Goal: Obtain resource: Download file/media

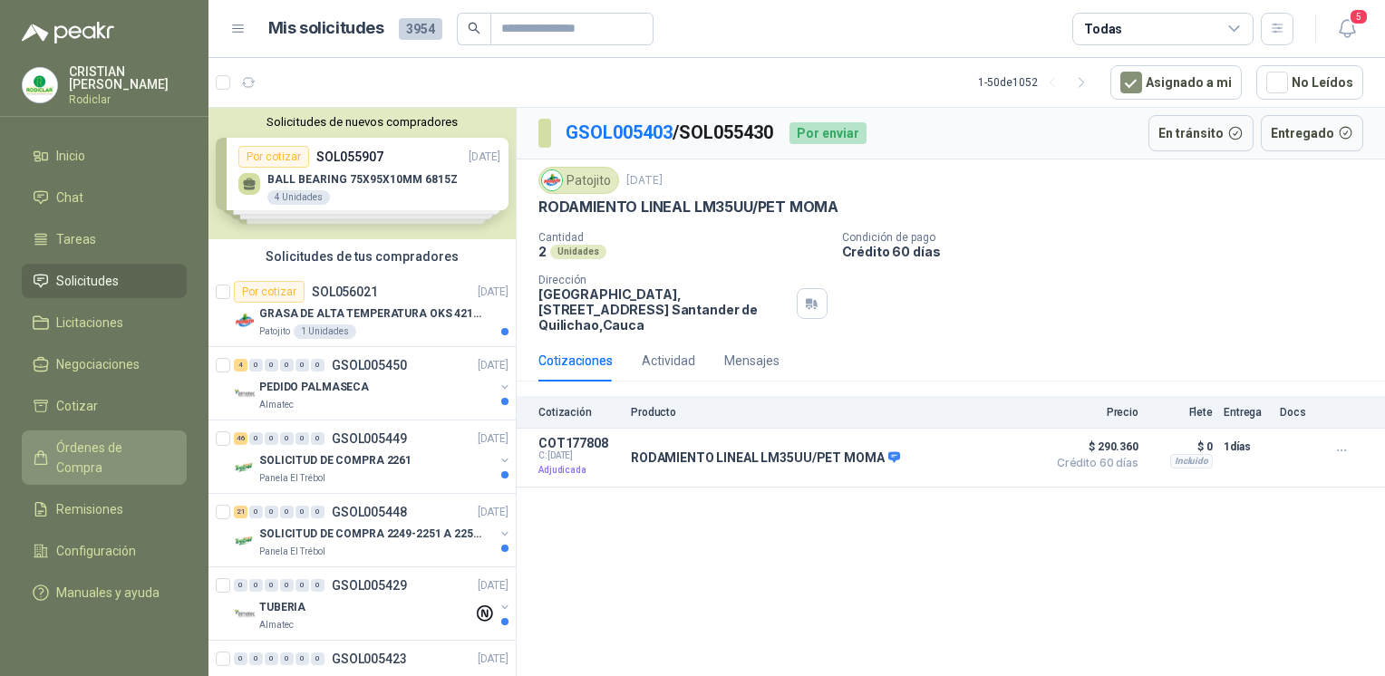
click at [120, 442] on span "Órdenes de Compra" at bounding box center [112, 458] width 113 height 40
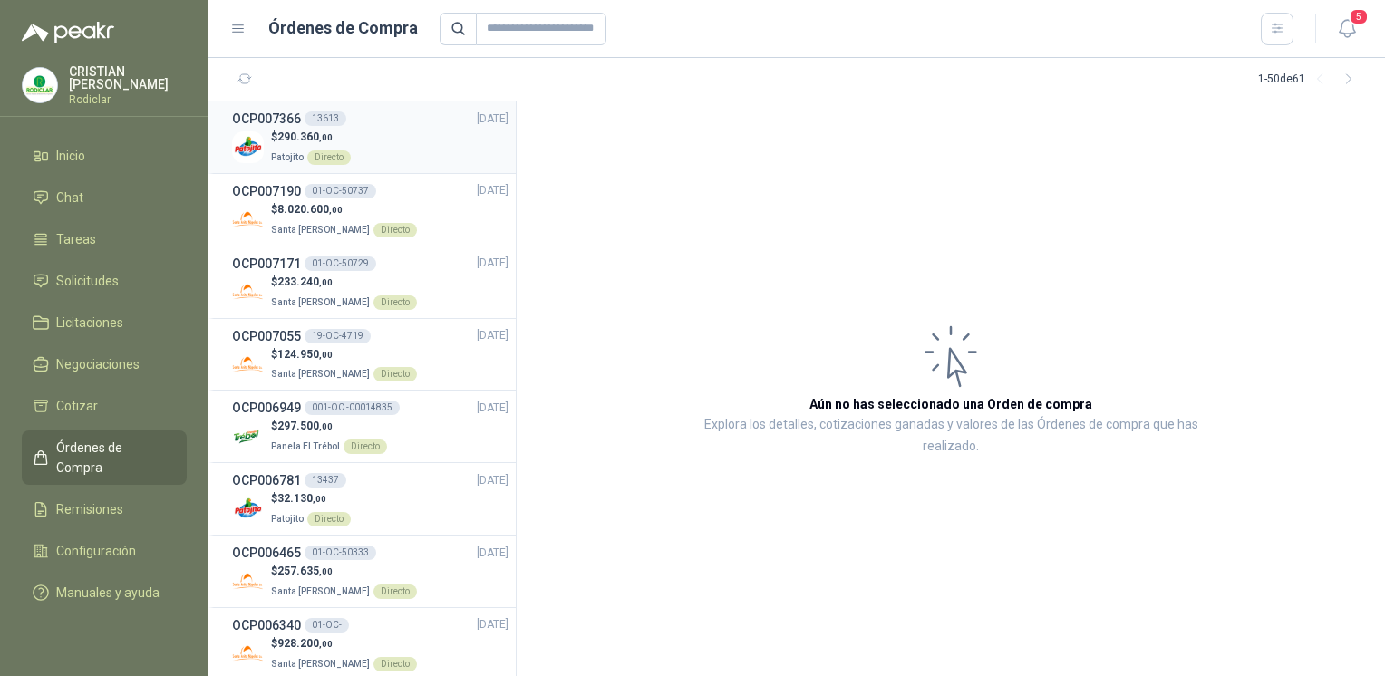
click at [376, 154] on div "$ 290.360 ,00 Patojito Directo" at bounding box center [370, 147] width 277 height 37
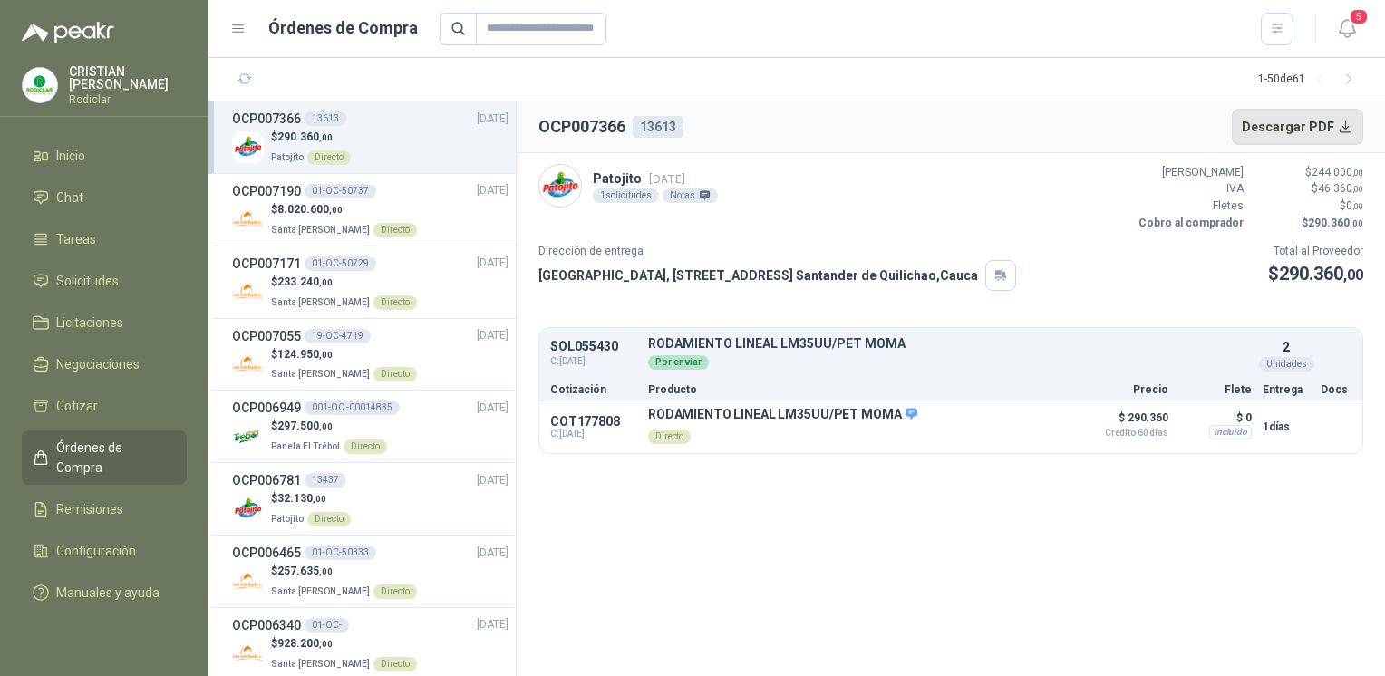
click at [1314, 129] on button "Descargar PDF" at bounding box center [1298, 127] width 132 height 36
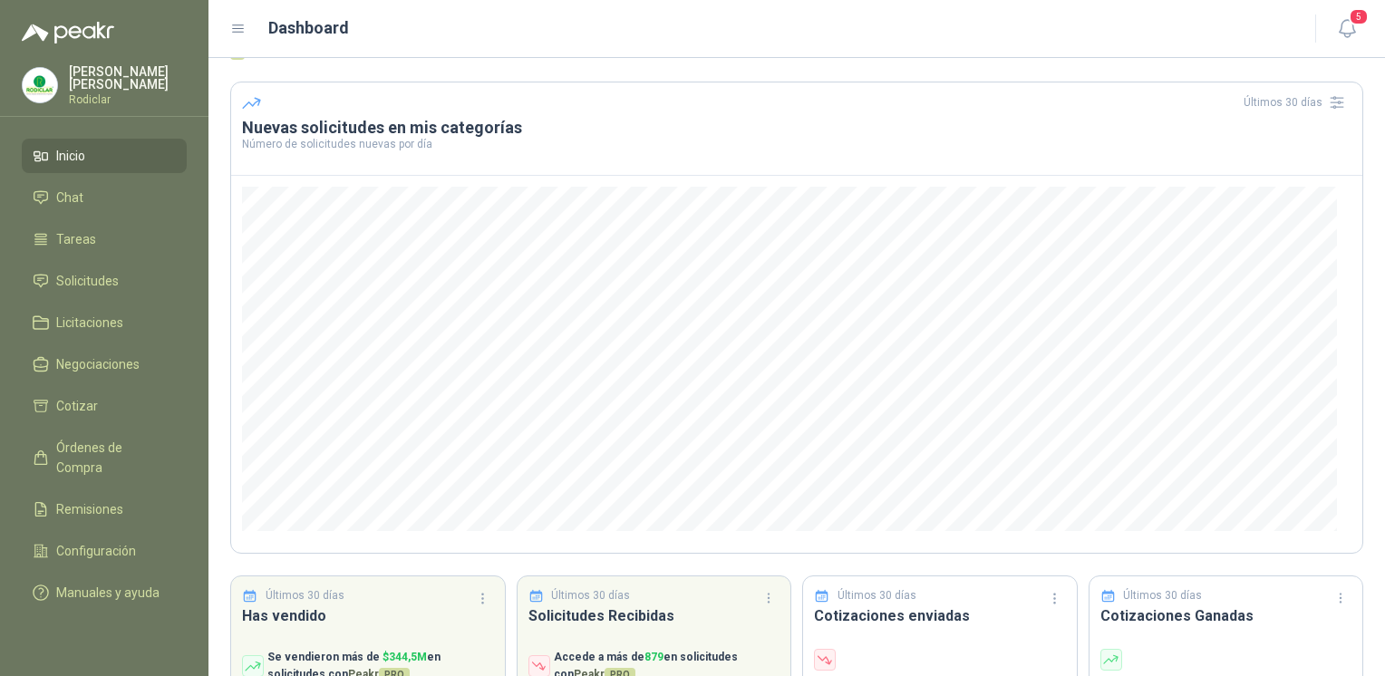
scroll to position [140, 0]
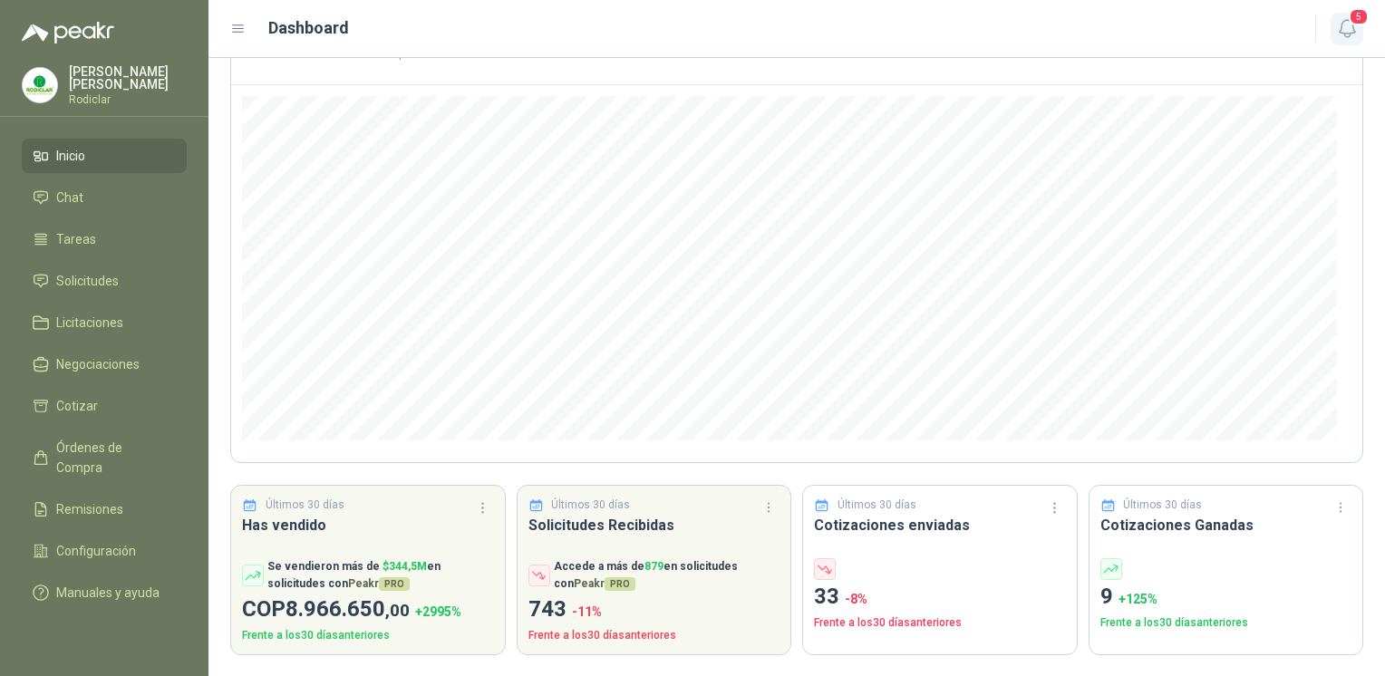
click at [1338, 27] on icon "button" at bounding box center [1348, 28] width 23 height 23
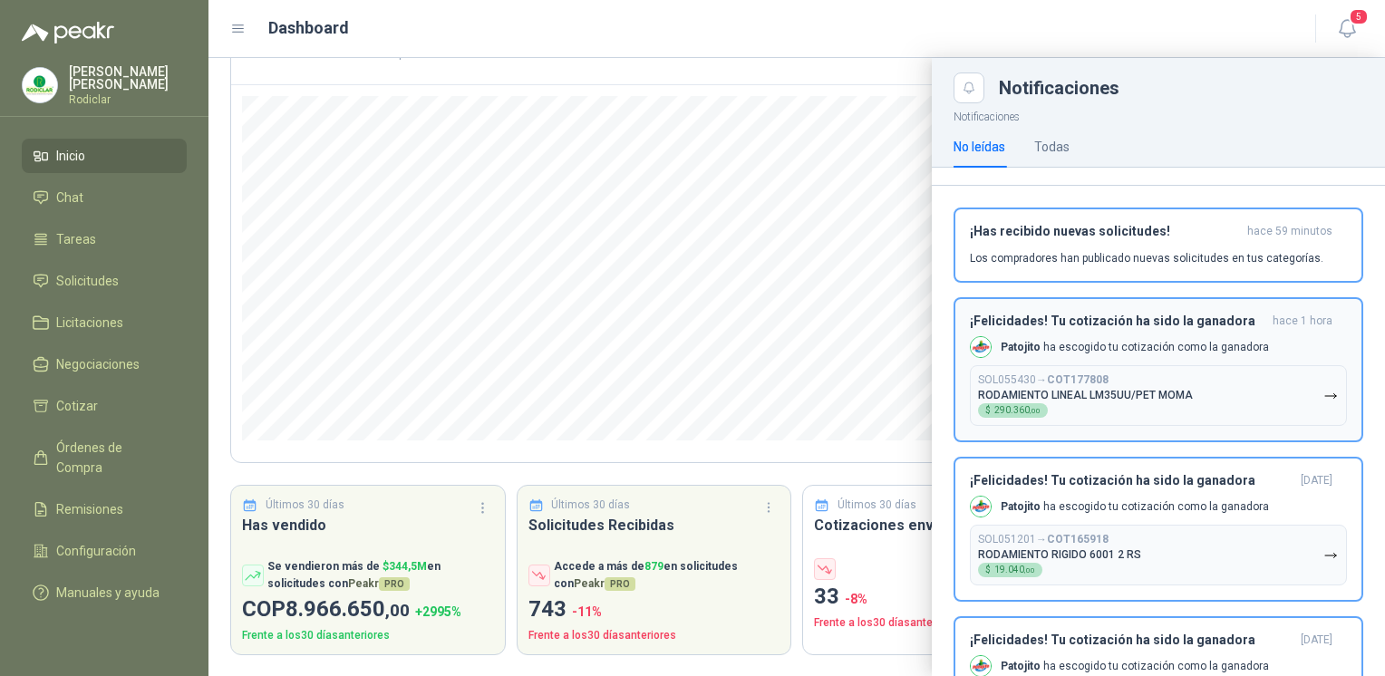
scroll to position [0, 0]
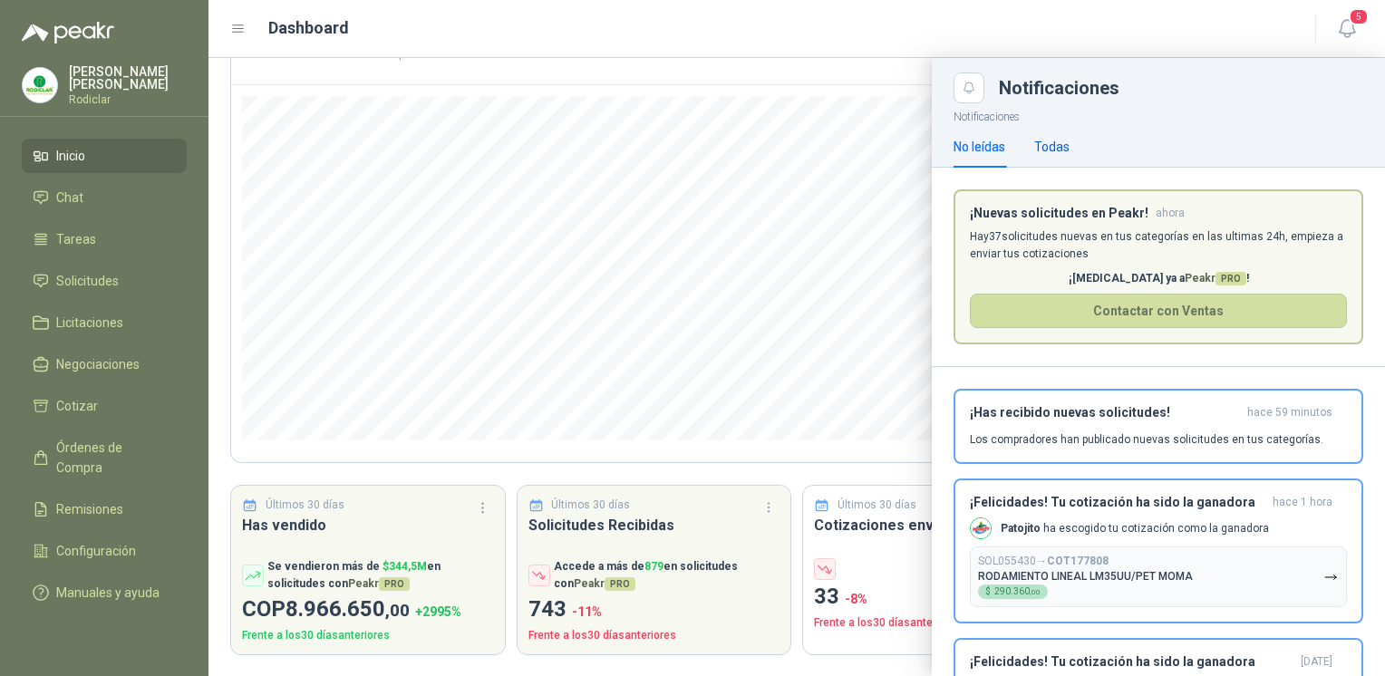
click at [1059, 150] on div "Todas" at bounding box center [1052, 147] width 35 height 20
click at [67, 160] on span "Inicio" at bounding box center [70, 156] width 29 height 20
click at [109, 282] on span "Solicitudes" at bounding box center [87, 281] width 63 height 20
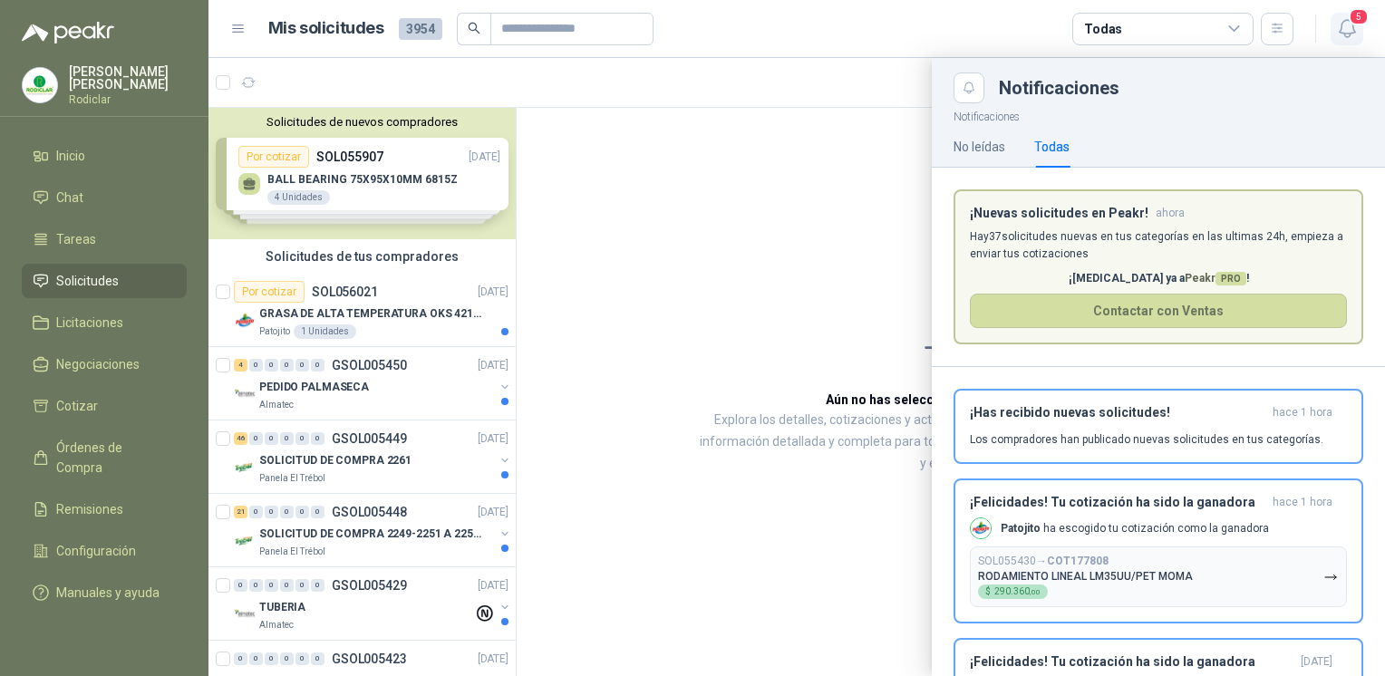
click at [1356, 30] on icon "button" at bounding box center [1348, 28] width 23 height 23
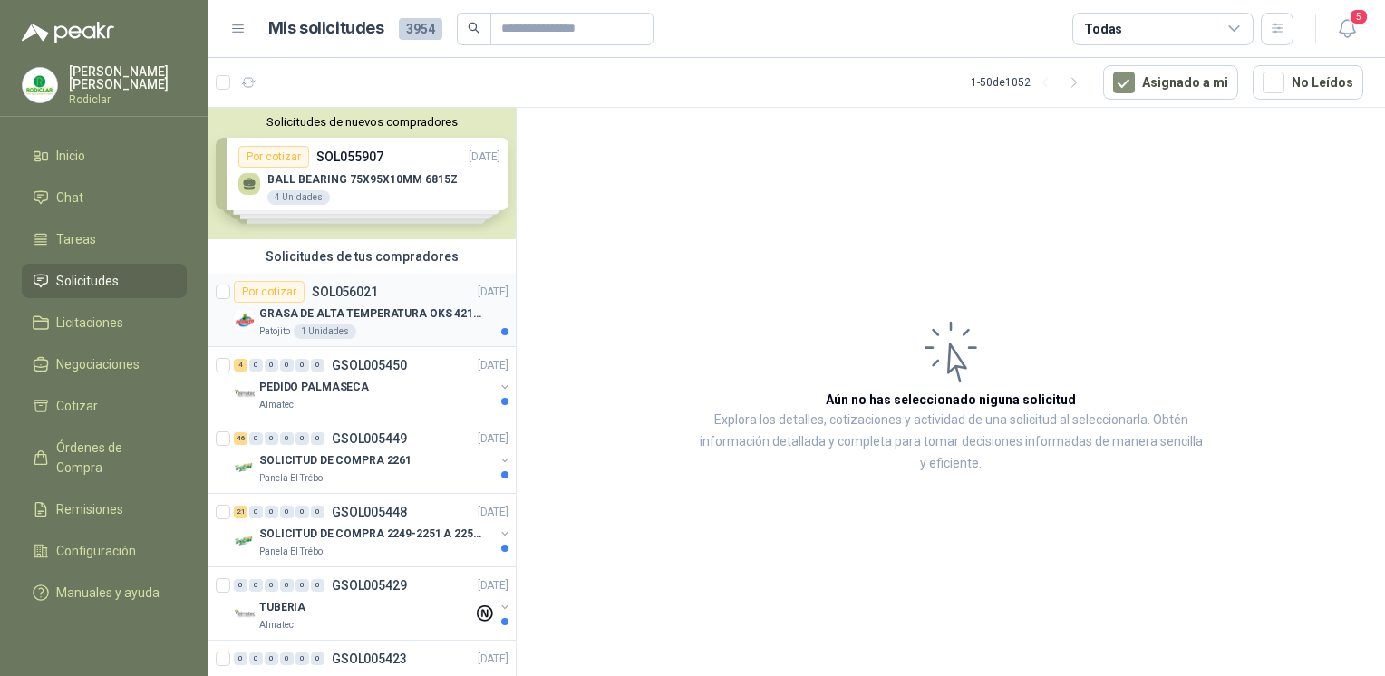
click at [326, 303] on div "GRASA DE ALTA TEMPERATURA OKS 4210 X 5 KG" at bounding box center [383, 314] width 249 height 22
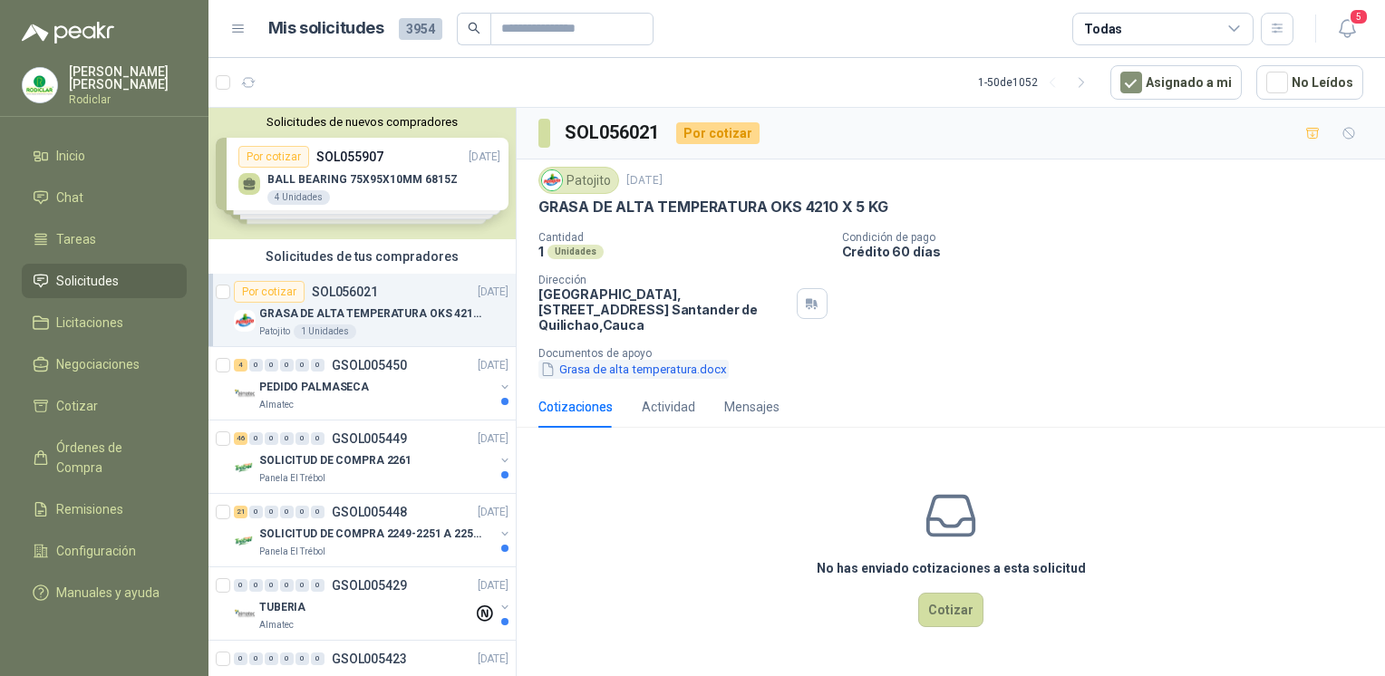
click at [707, 369] on button "Grasa de alta temperatura.docx" at bounding box center [634, 369] width 190 height 19
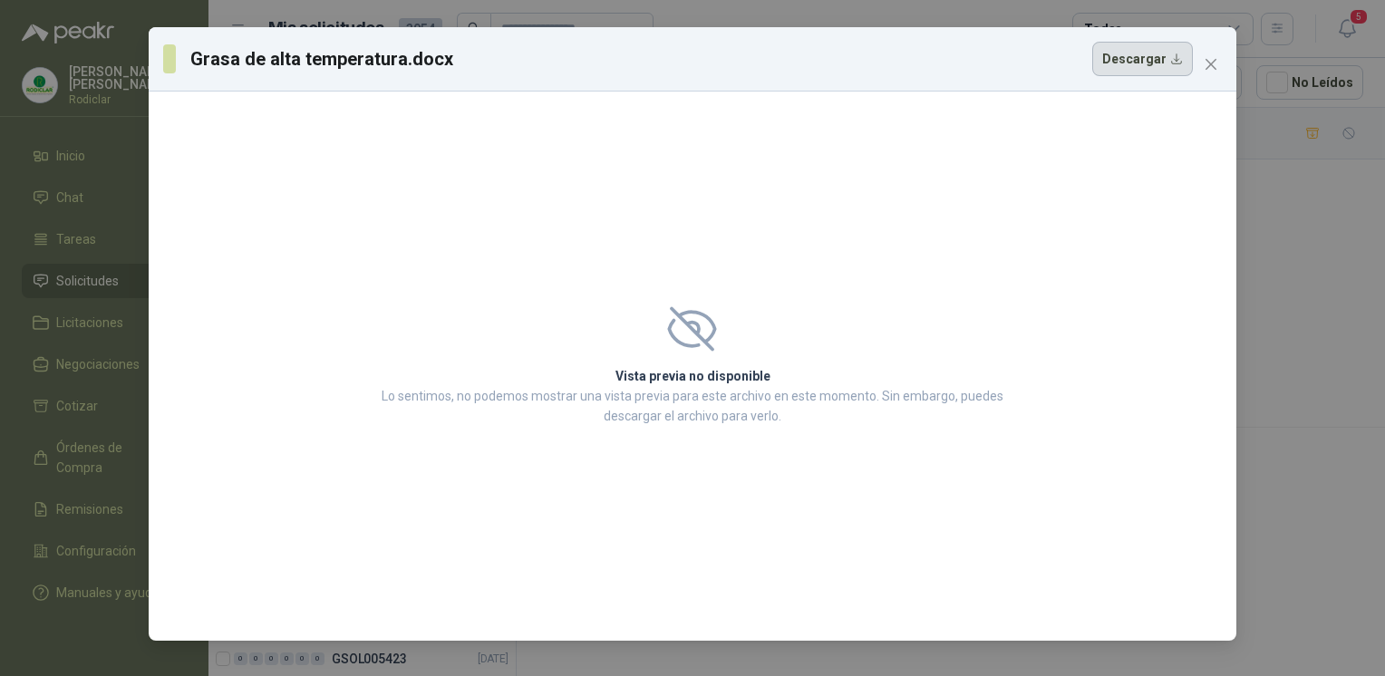
click at [1173, 74] on button "Descargar" at bounding box center [1143, 59] width 101 height 34
click at [1219, 68] on span "Close" at bounding box center [1211, 64] width 29 height 15
